Goal: Task Accomplishment & Management: Use online tool/utility

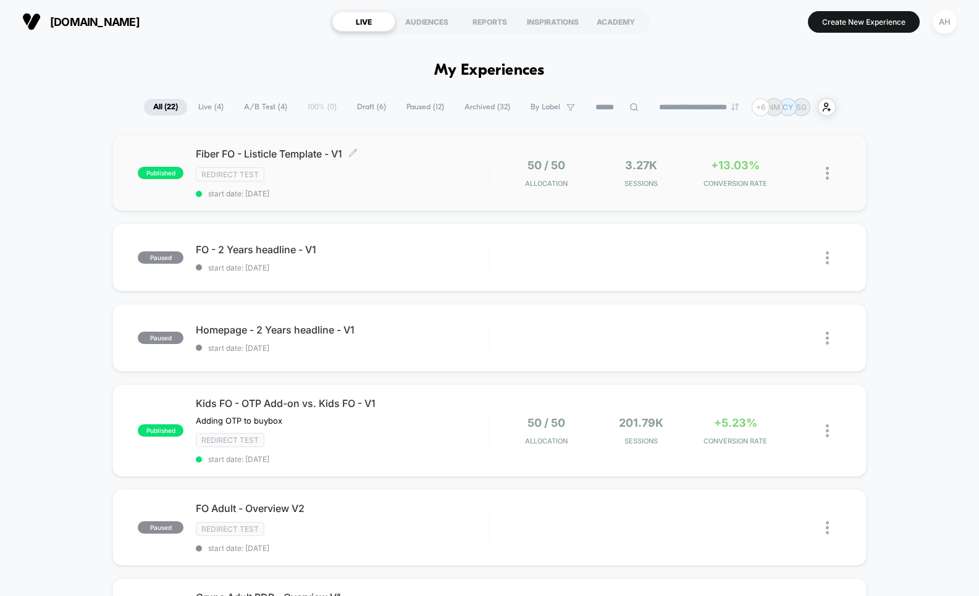
click at [435, 183] on div "Fiber FO - Listicle Template - V1 Click to edit experience details Click to edi…" at bounding box center [342, 173] width 293 height 51
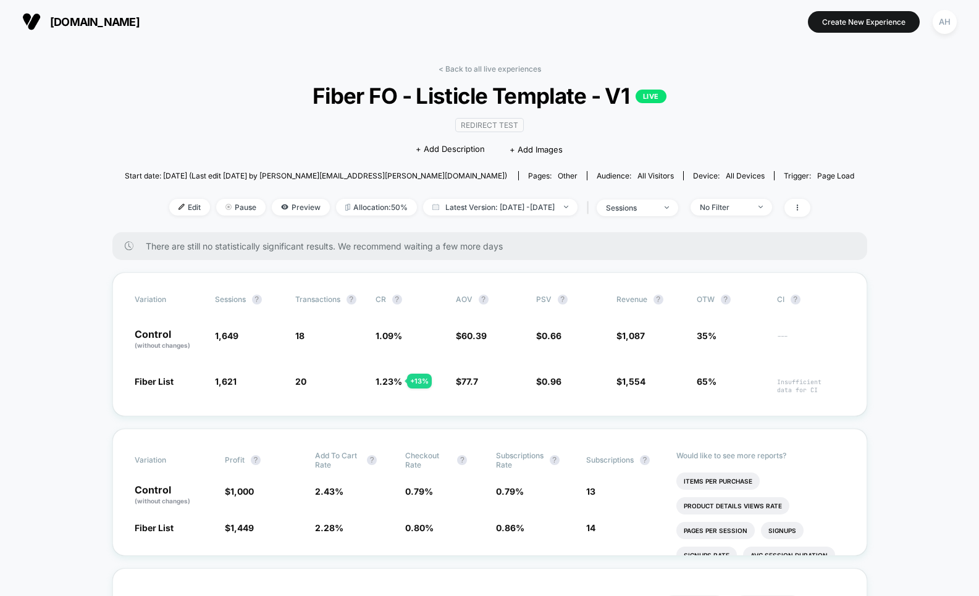
click at [464, 65] on link "< Back to all live experiences" at bounding box center [489, 68] width 102 height 9
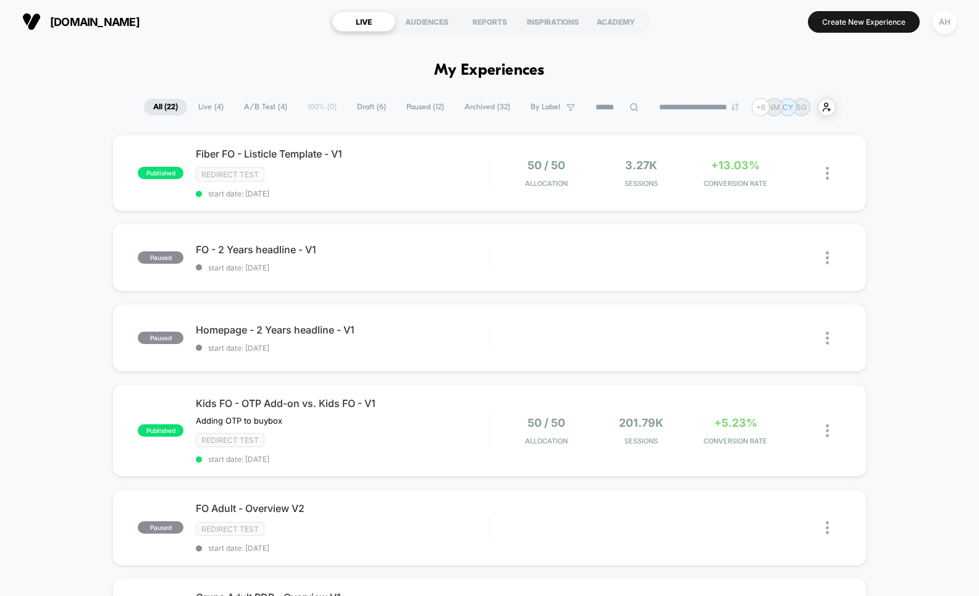
click at [198, 112] on span "Live ( 4 )" at bounding box center [211, 107] width 44 height 17
